Goal: Navigation & Orientation: Find specific page/section

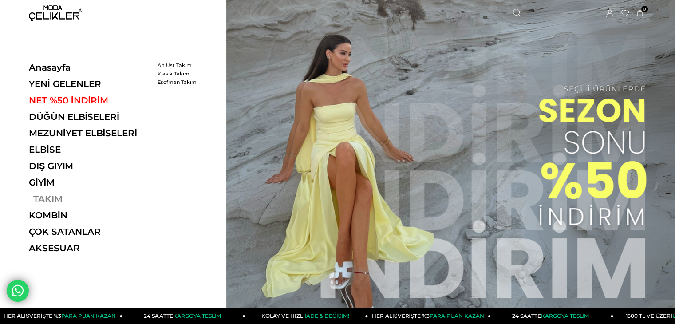
click at [45, 199] on link "TAKIM" at bounding box center [90, 199] width 122 height 11
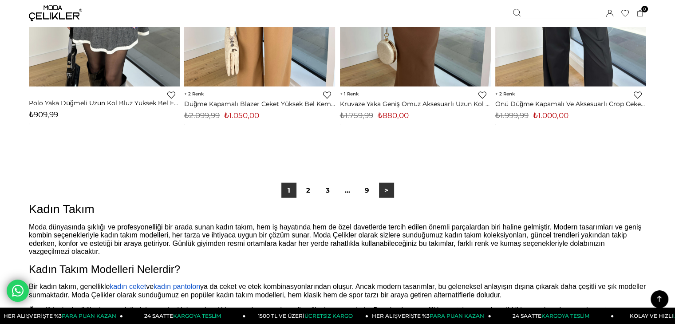
scroll to position [5507, 0]
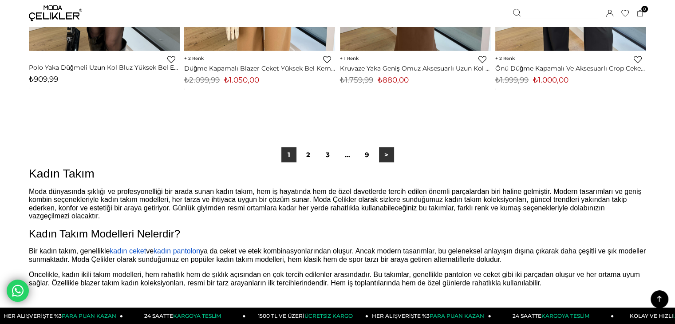
click at [380, 155] on link ">" at bounding box center [386, 154] width 15 height 15
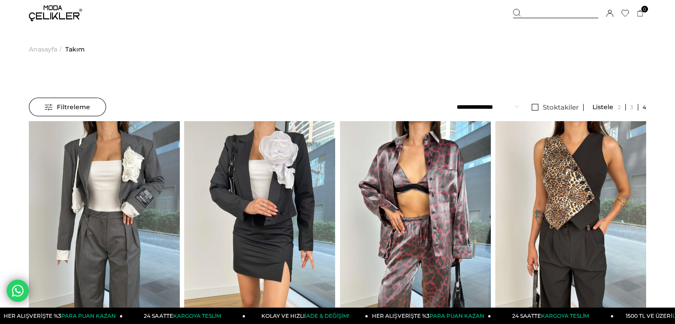
click at [38, 47] on span "Anasayfa" at bounding box center [43, 49] width 28 height 45
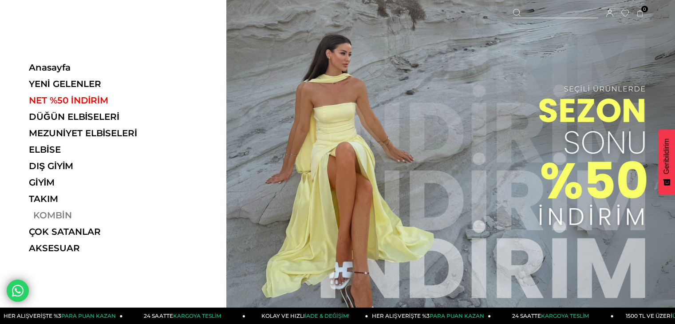
click at [59, 214] on link "KOMBİN" at bounding box center [90, 215] width 122 height 11
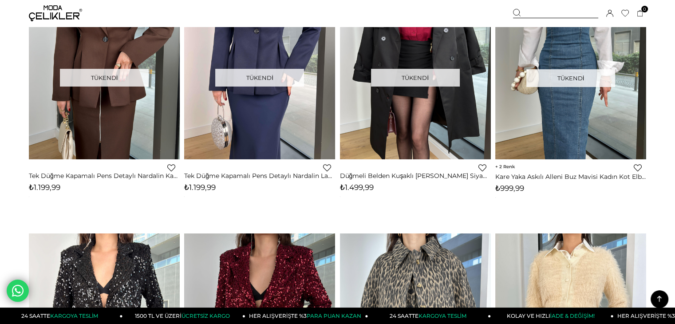
scroll to position [3286, 0]
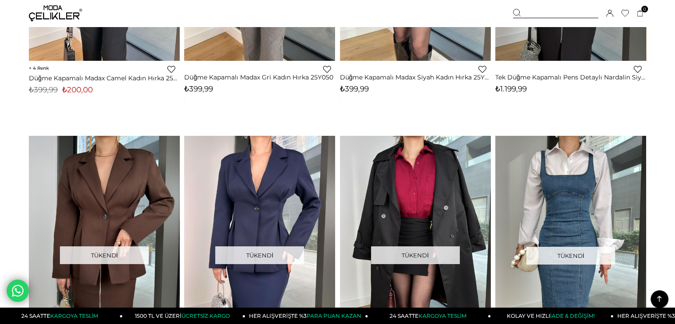
click at [545, 15] on div at bounding box center [555, 13] width 85 height 9
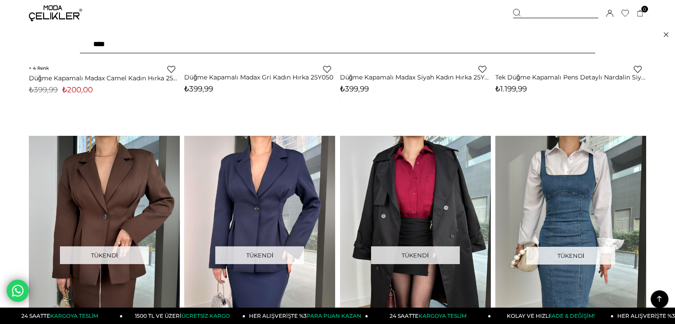
type input "*****"
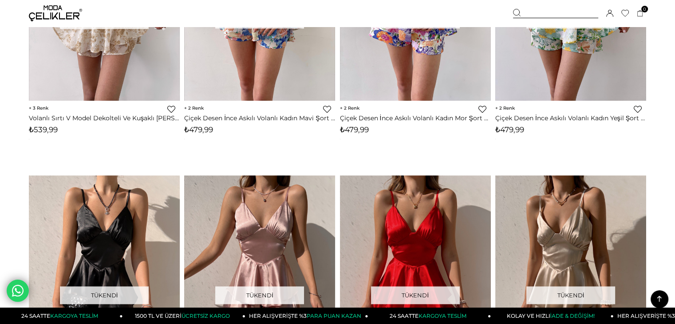
scroll to position [4263, 0]
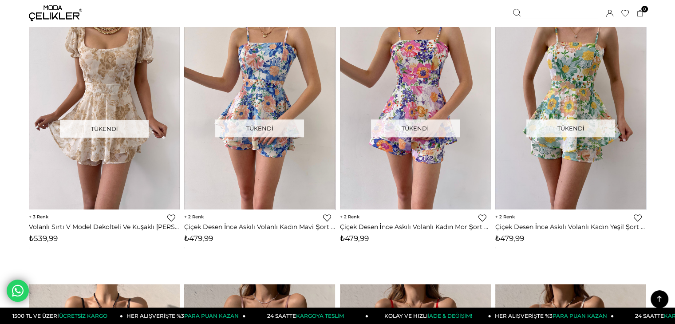
click at [52, 13] on img at bounding box center [55, 13] width 53 height 16
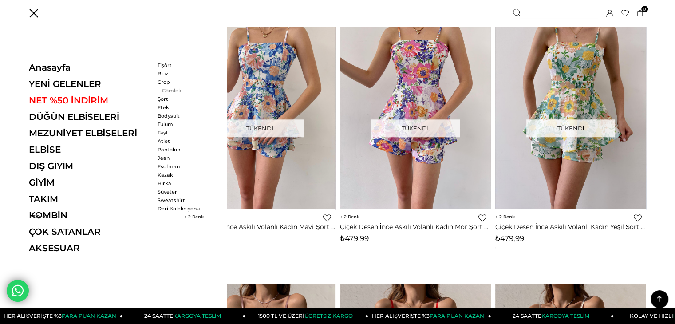
click at [171, 87] on link "Gömlek" at bounding box center [183, 90] width 51 height 6
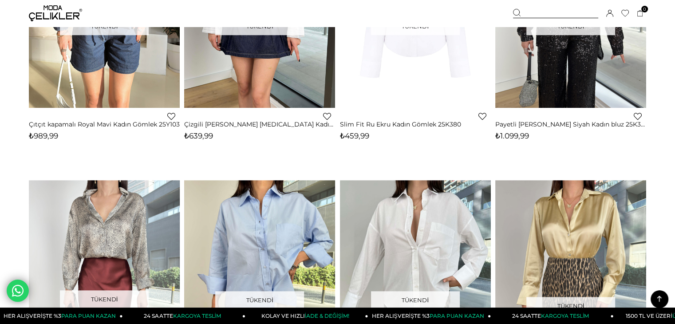
scroll to position [844, 0]
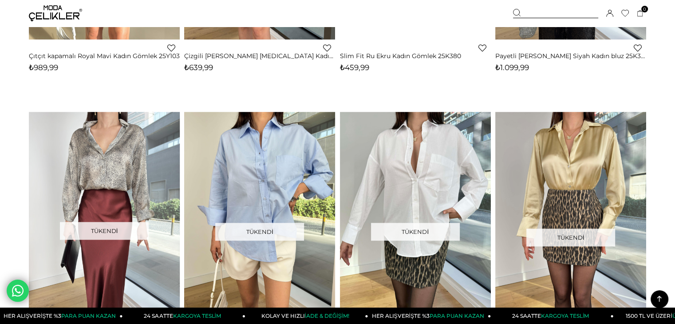
click at [44, 15] on img at bounding box center [55, 13] width 53 height 16
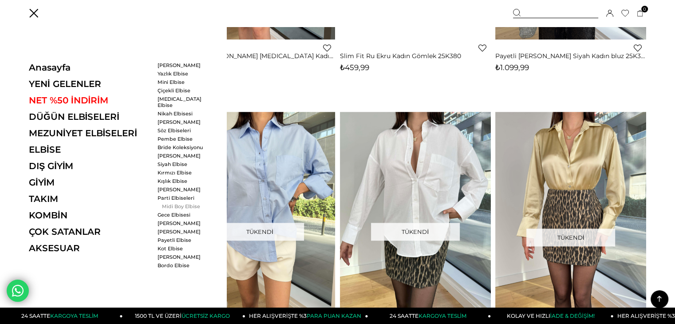
click at [167, 203] on link "Midi Boy Elbise" at bounding box center [183, 206] width 51 height 6
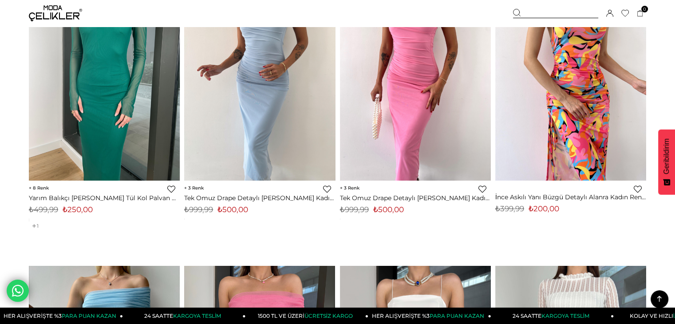
scroll to position [3375, 0]
